Goal: Task Accomplishment & Management: Complete application form

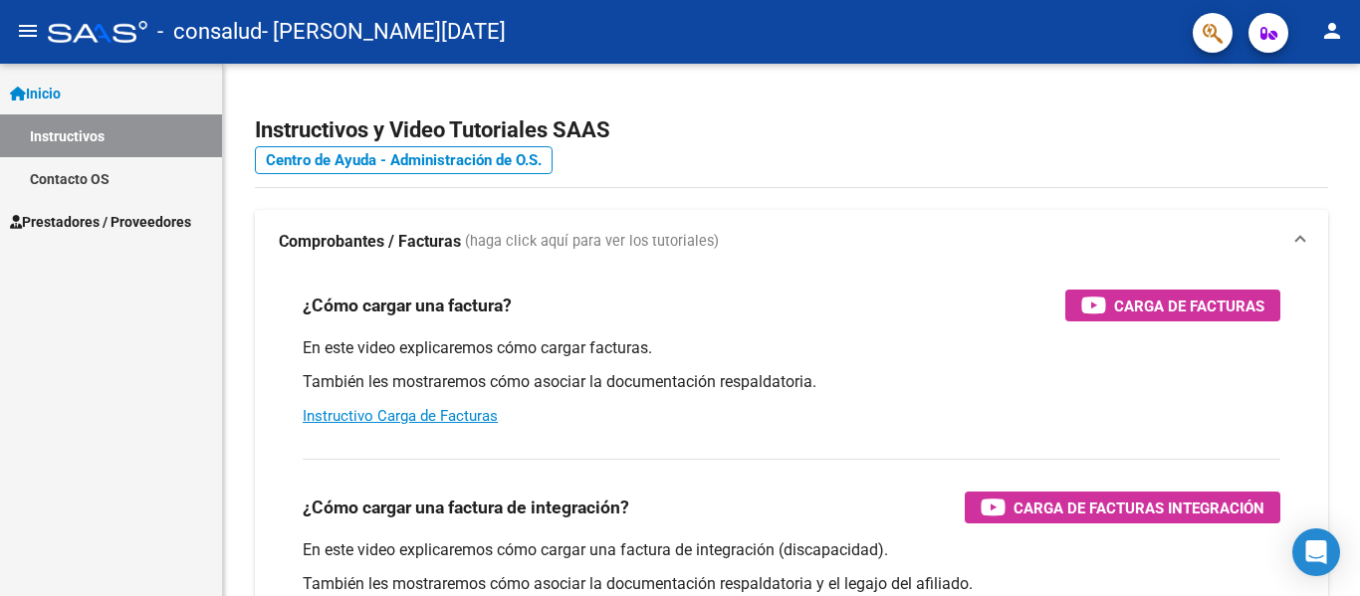
click at [89, 225] on span "Prestadores / Proveedores" at bounding box center [100, 222] width 181 height 22
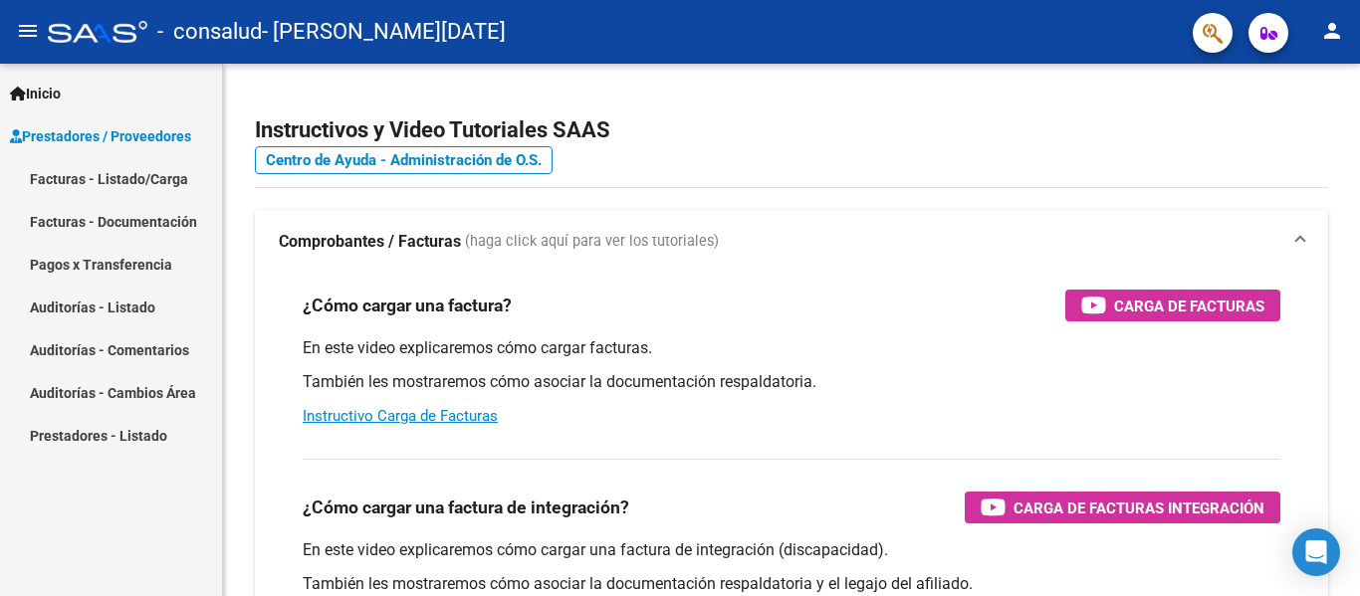
click at [77, 177] on link "Facturas - Listado/Carga" at bounding box center [111, 178] width 222 height 43
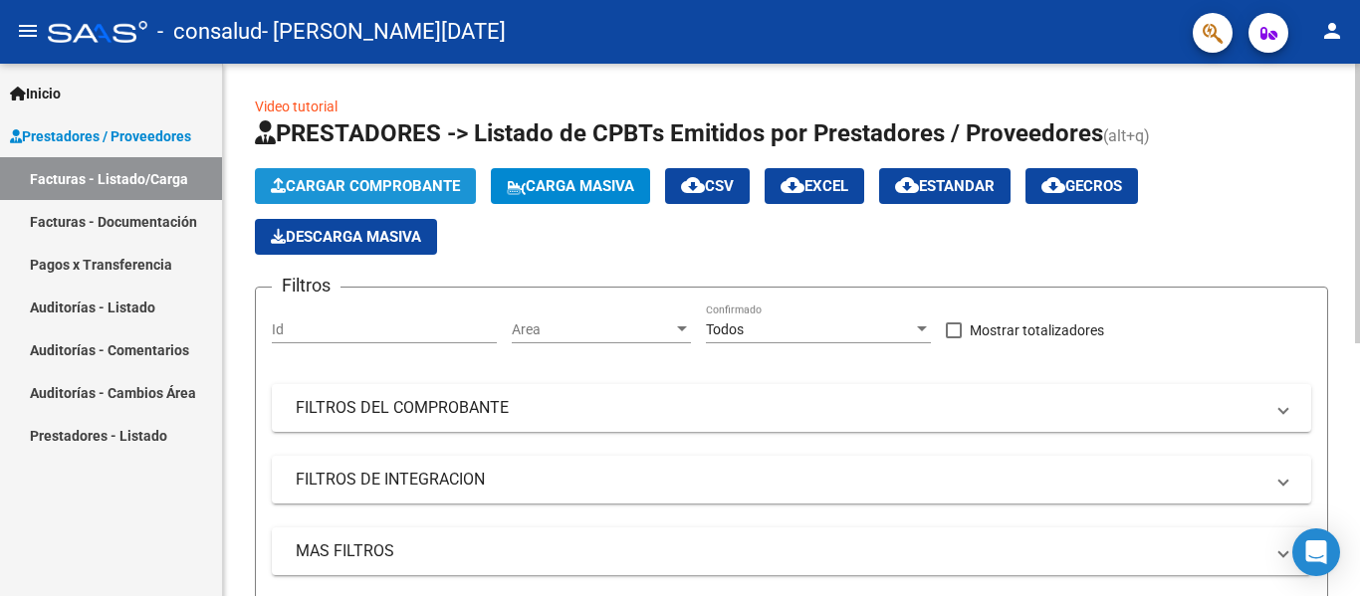
click at [423, 183] on span "Cargar Comprobante" at bounding box center [365, 186] width 189 height 18
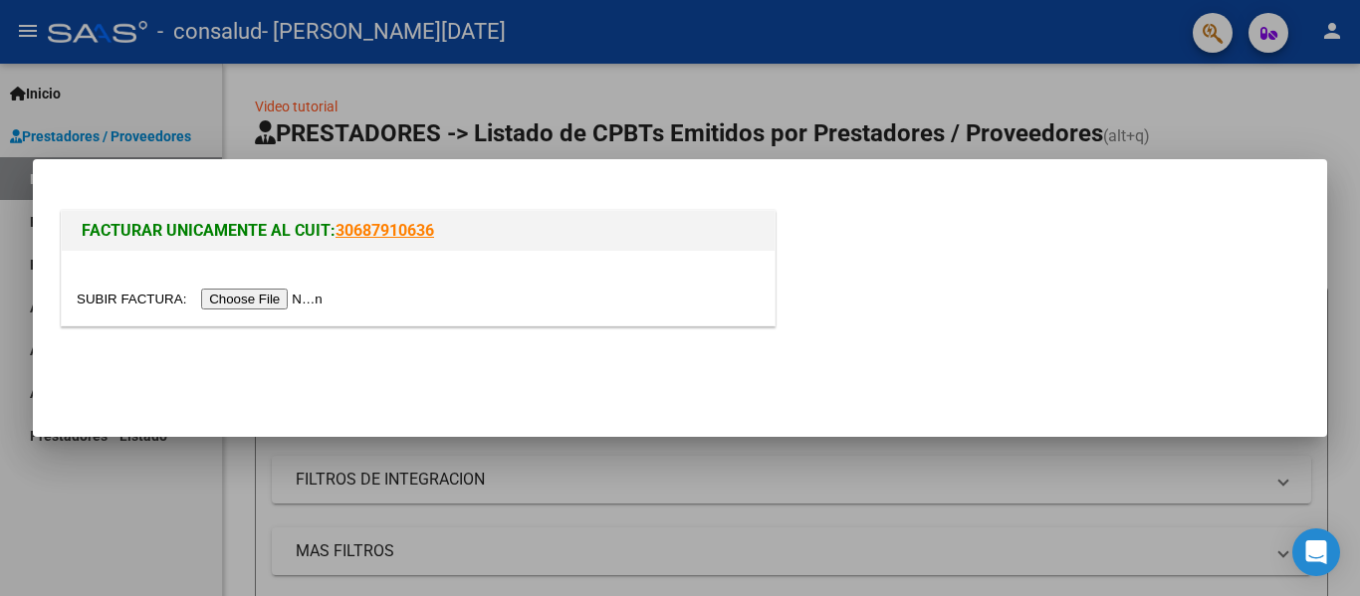
click at [245, 299] on input "file" at bounding box center [203, 299] width 252 height 21
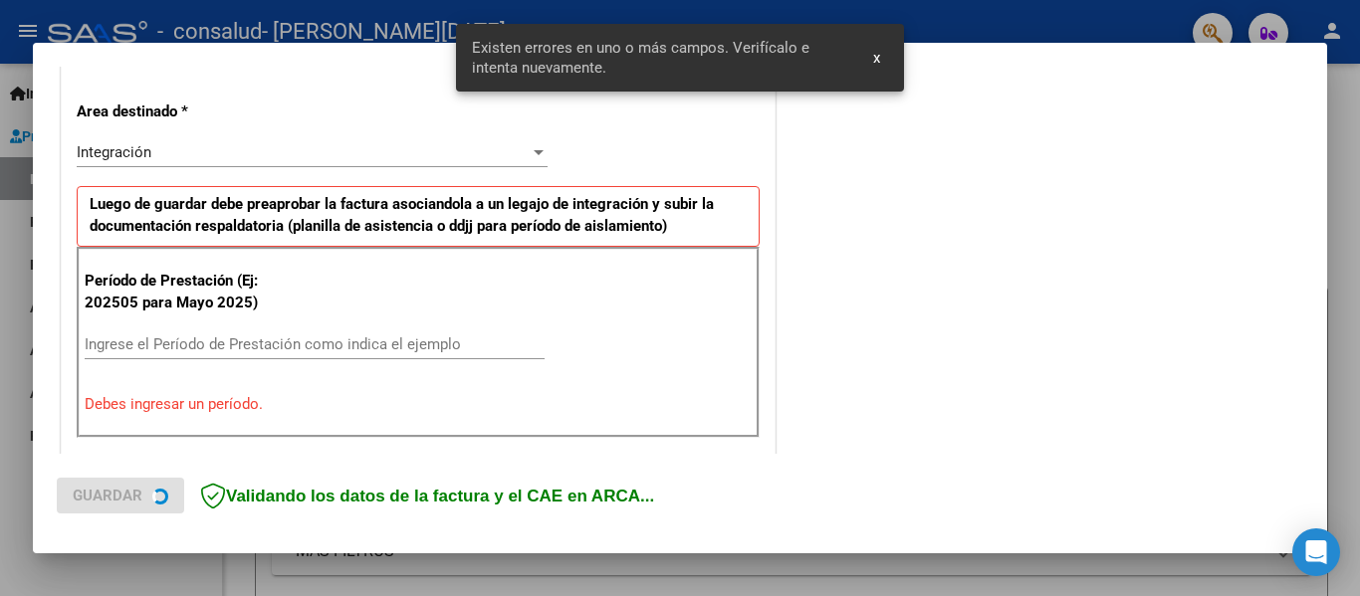
scroll to position [462, 0]
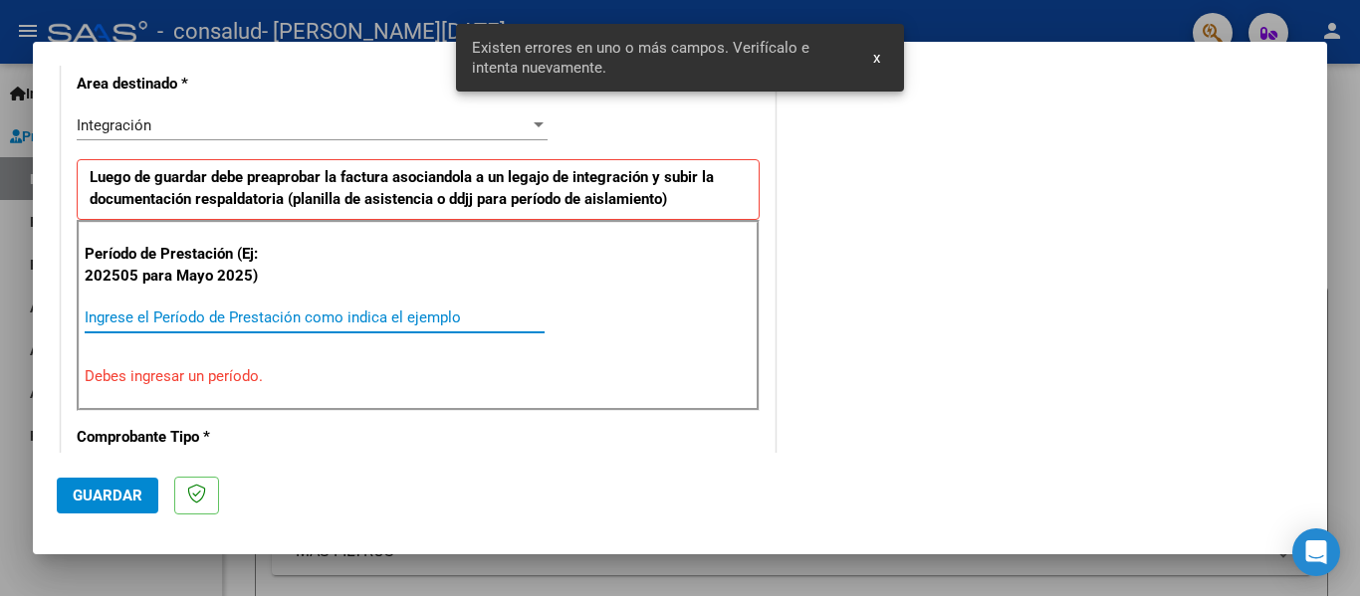
click at [159, 311] on input "Ingrese el Período de Prestación como indica el ejemplo" at bounding box center [315, 318] width 460 height 18
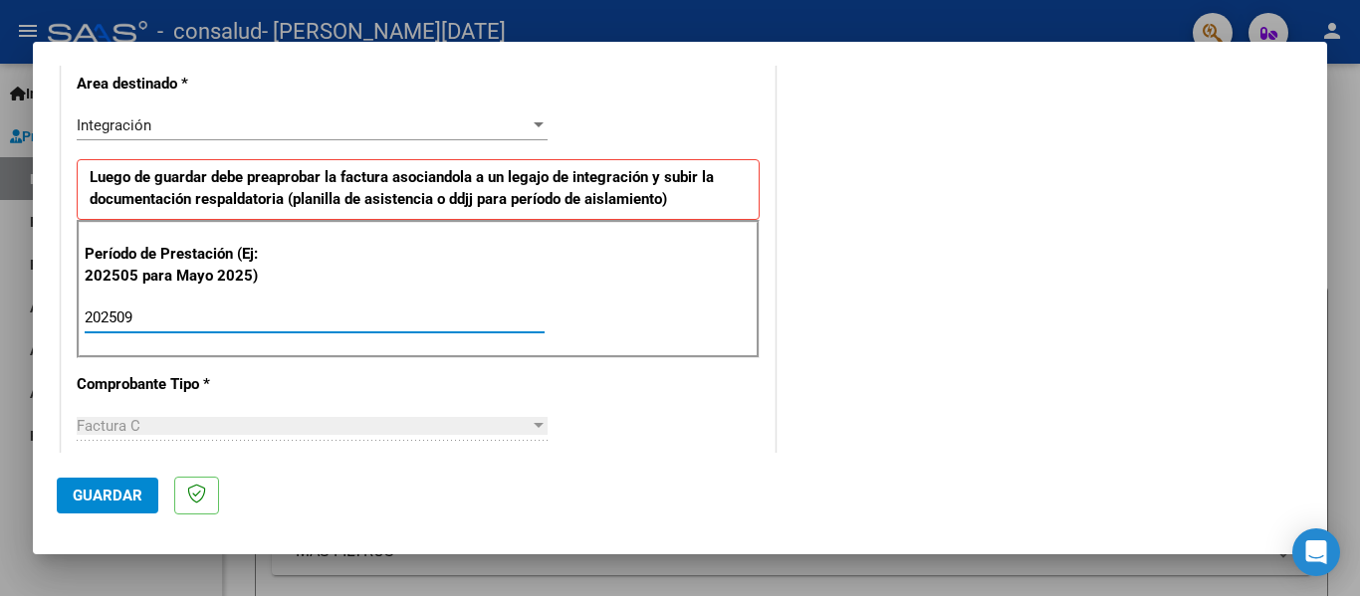
type input "202509"
click at [114, 497] on span "Guardar" at bounding box center [108, 496] width 70 height 18
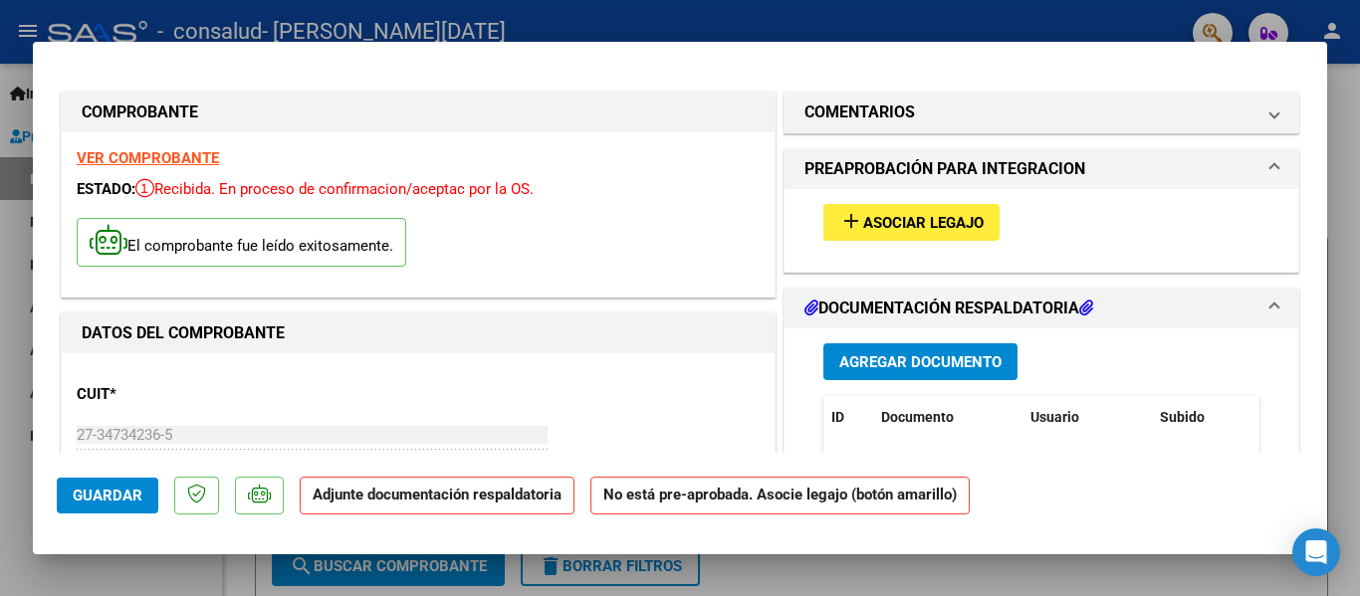
scroll to position [100, 0]
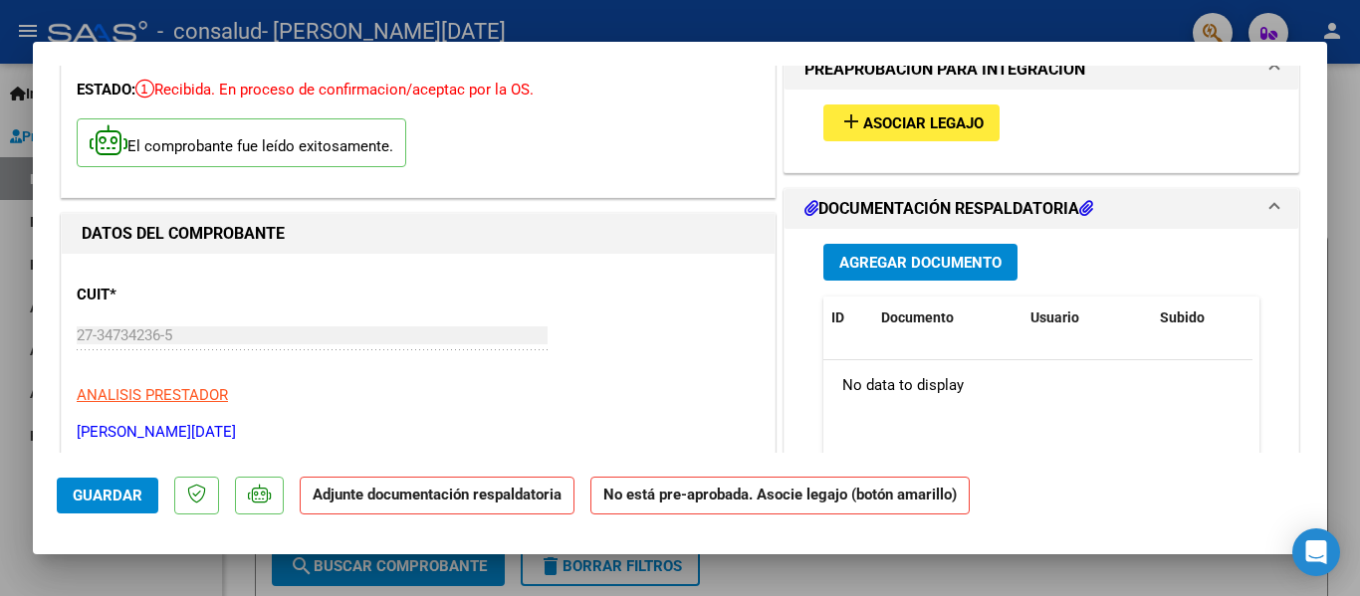
click at [915, 264] on span "Agregar Documento" at bounding box center [920, 263] width 162 height 18
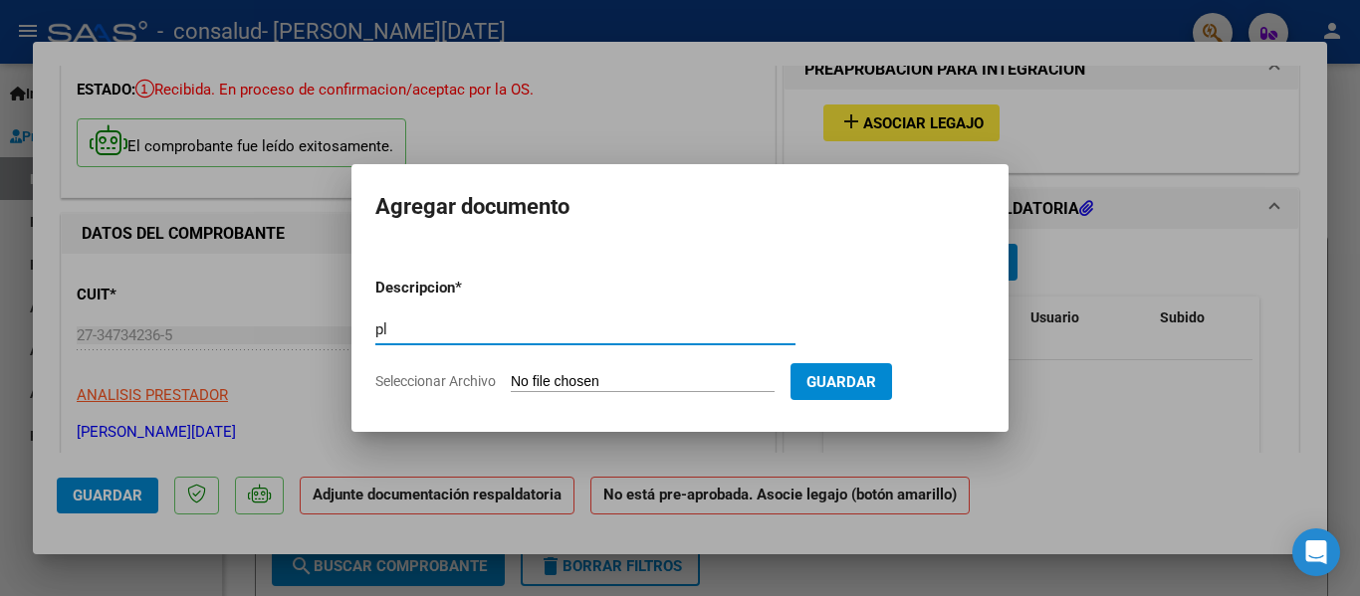
type input "p"
click at [582, 384] on input "Seleccionar Archivo" at bounding box center [643, 382] width 264 height 19
click at [1019, 522] on div at bounding box center [680, 298] width 1360 height 596
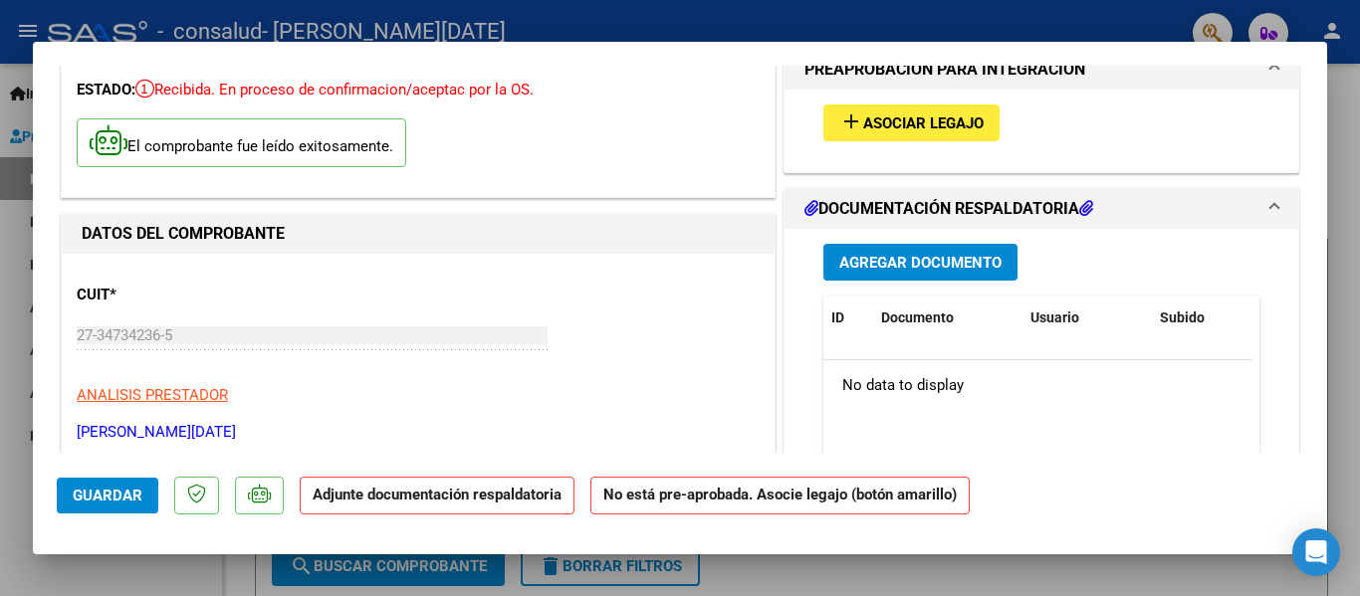
click at [901, 252] on button "Agregar Documento" at bounding box center [920, 262] width 194 height 37
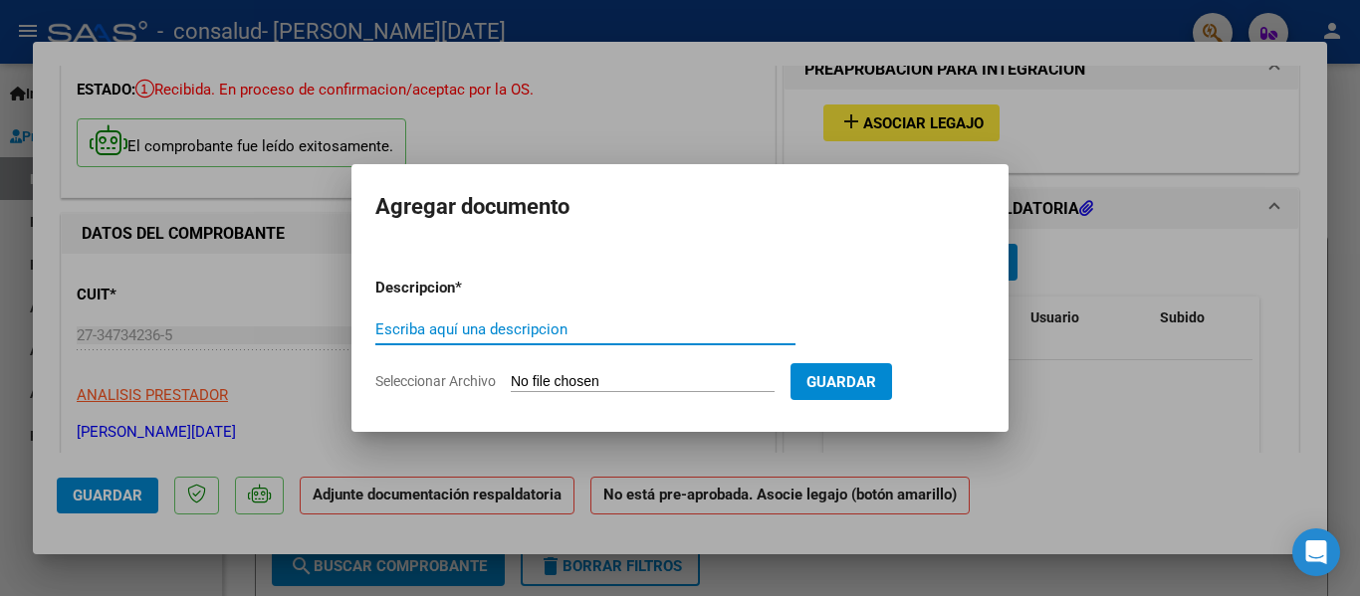
click at [455, 337] on input "Escriba aquí una descripcion" at bounding box center [585, 330] width 420 height 18
type input "planilla de asistencia"
click at [629, 368] on form "Descripcion * planilla de asistencia Escriba aquí una descripcion Seleccionar A…" at bounding box center [679, 334] width 609 height 145
click at [627, 378] on input "Seleccionar Archivo" at bounding box center [643, 382] width 264 height 19
type input "C:\fakepath\planilla de asistencia (2).jpeg"
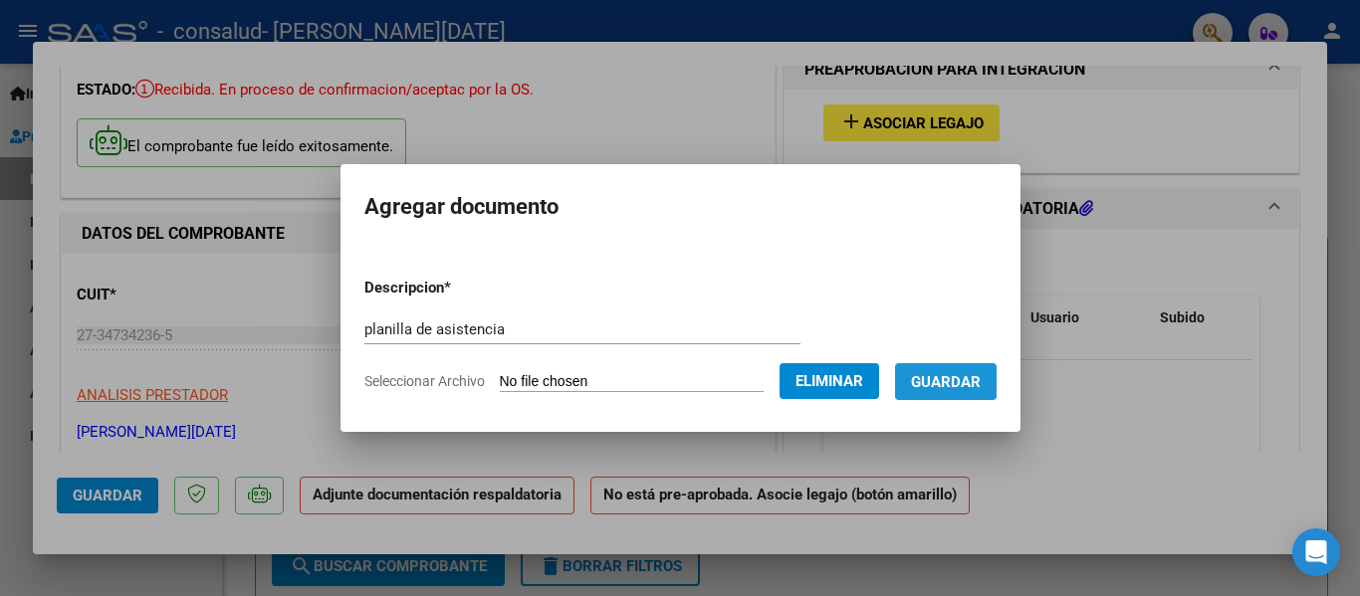
click at [948, 372] on span "Guardar" at bounding box center [946, 381] width 70 height 18
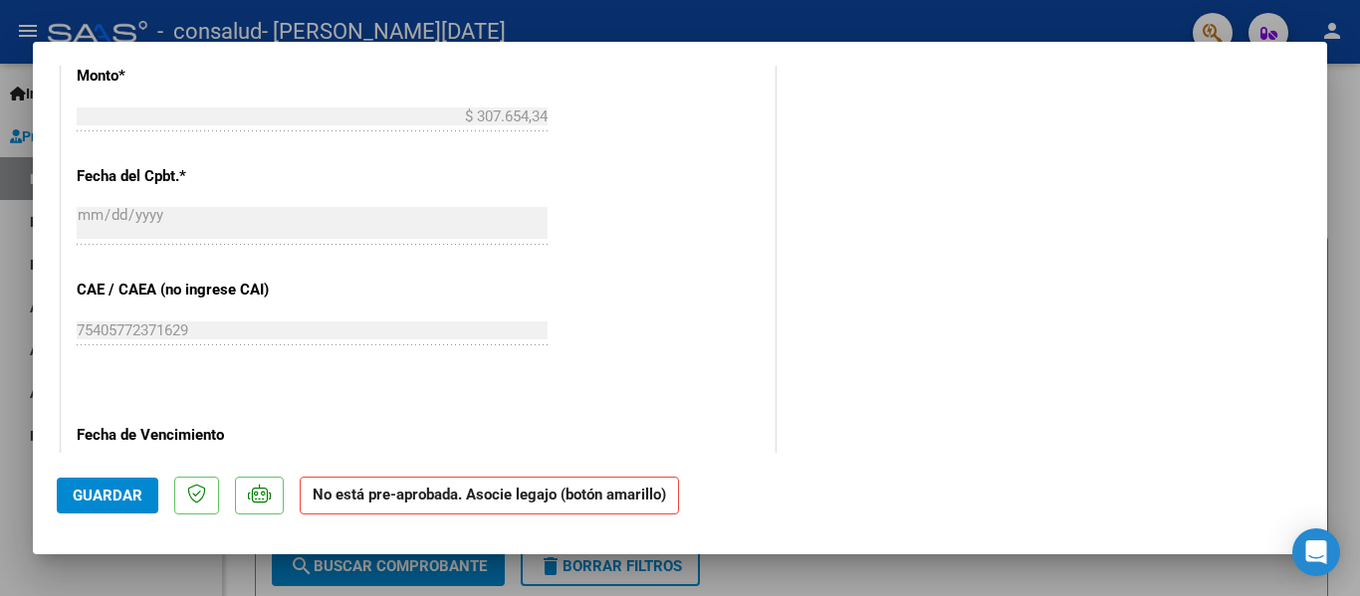
scroll to position [1095, 0]
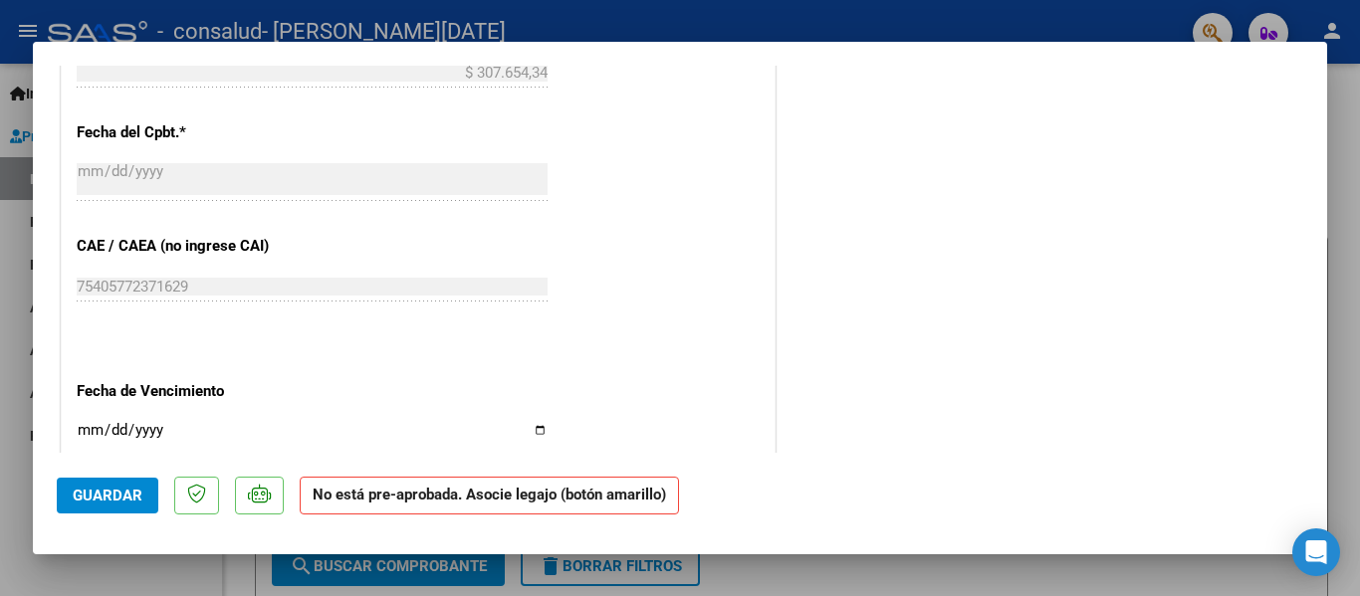
click at [87, 499] on span "Guardar" at bounding box center [108, 496] width 70 height 18
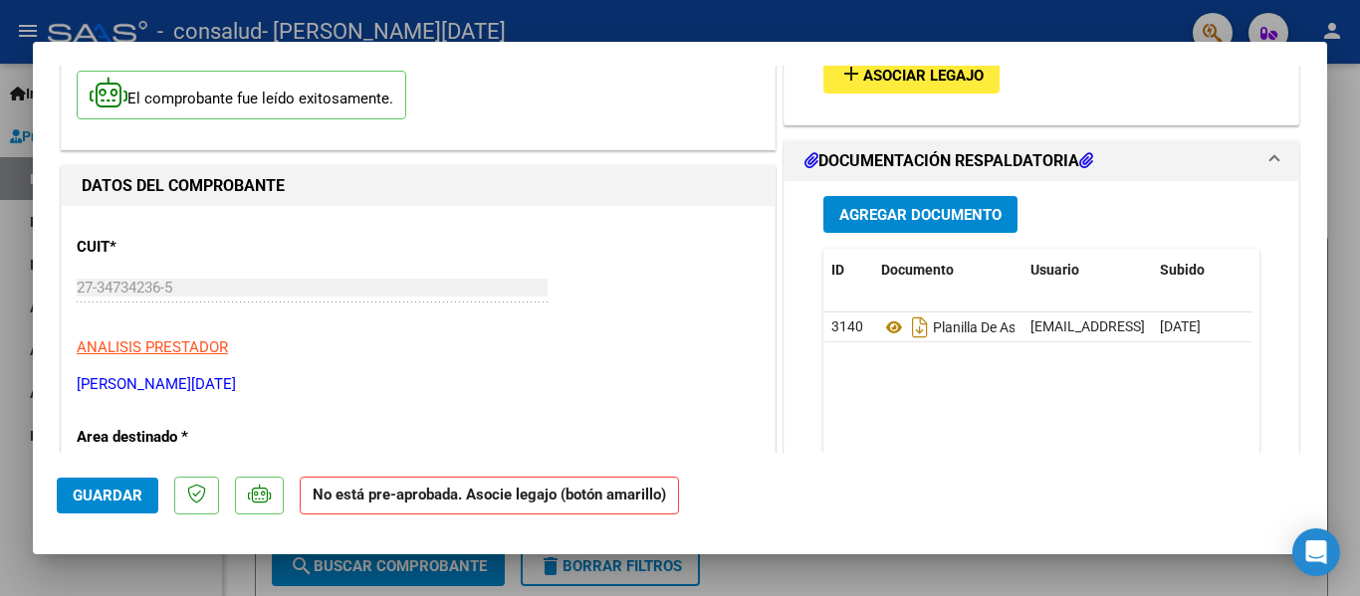
scroll to position [0, 0]
